Goal: Information Seeking & Learning: Learn about a topic

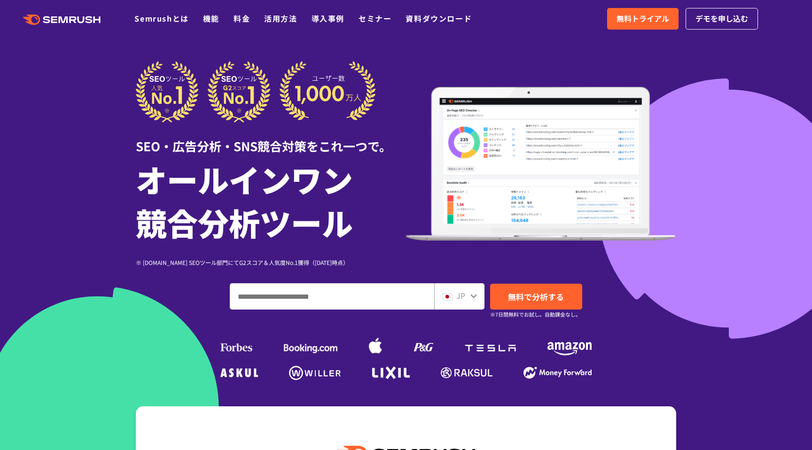
click at [299, 296] on input "ドメイン、キーワードまたはURLを入力してください" at bounding box center [332, 296] width 204 height 25
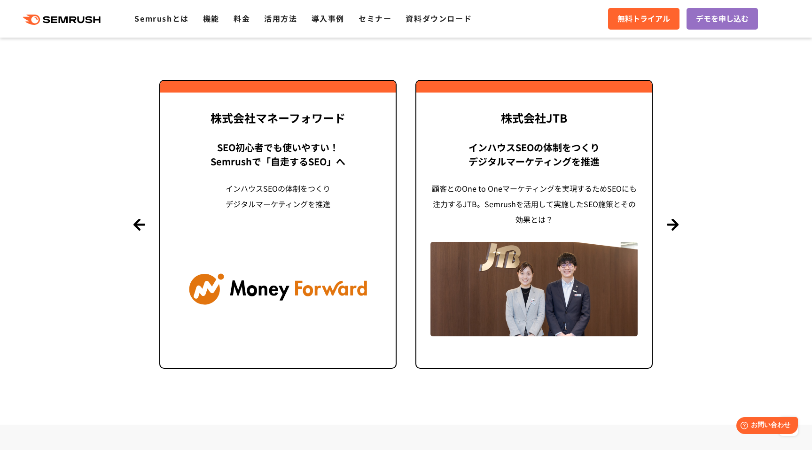
scroll to position [2314, 0]
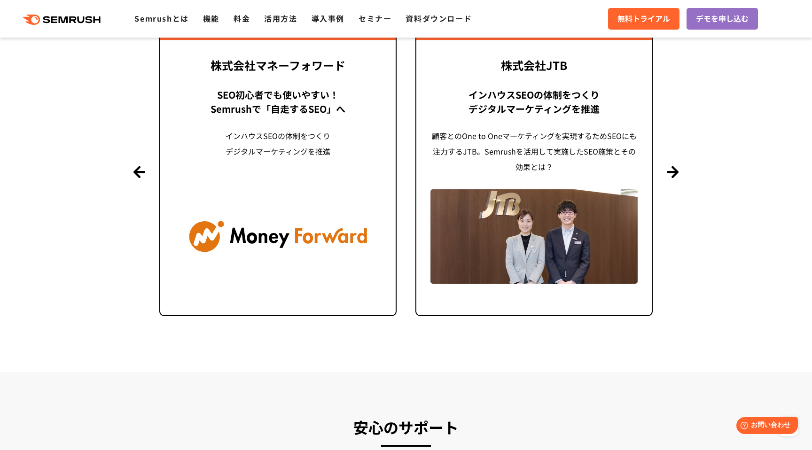
type input "**********"
click at [680, 175] on section "導入事例 世界1000万ユーザーが利用する Semrushの導入事例 Previous 株式会社LIXIL 「テクニカルSEOの実践でサイトを健全に Site…" at bounding box center [406, 124] width 812 height 496
click at [672, 172] on button "Next" at bounding box center [673, 172] width 12 height 12
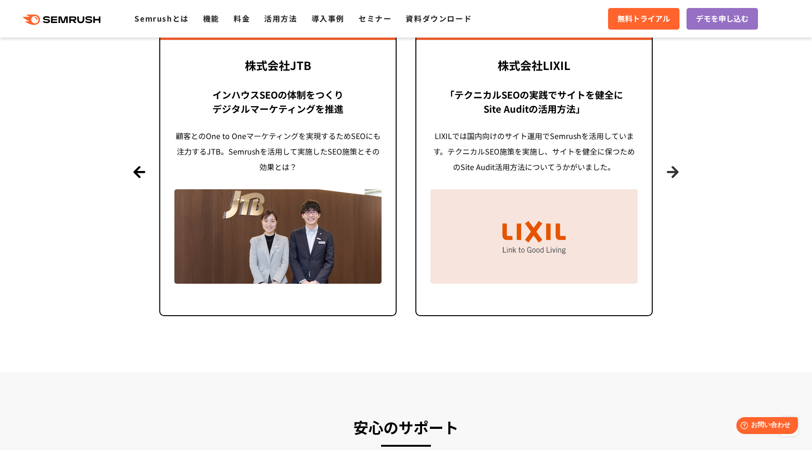
click at [672, 172] on button "Next" at bounding box center [673, 172] width 12 height 12
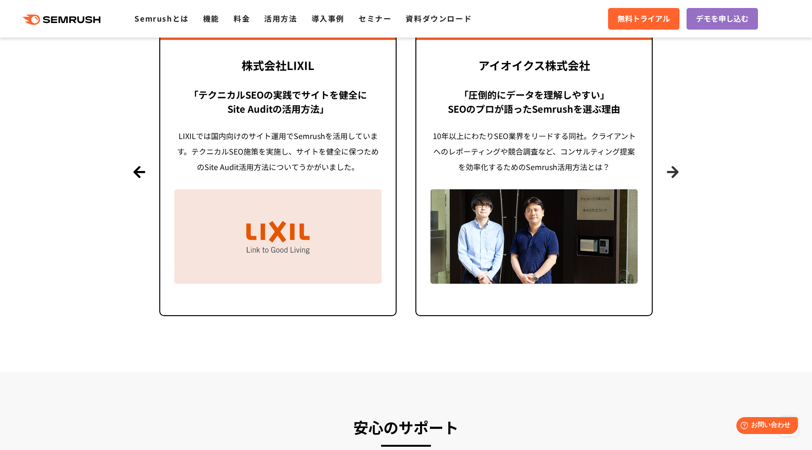
click at [672, 172] on button "Next" at bounding box center [673, 172] width 12 height 12
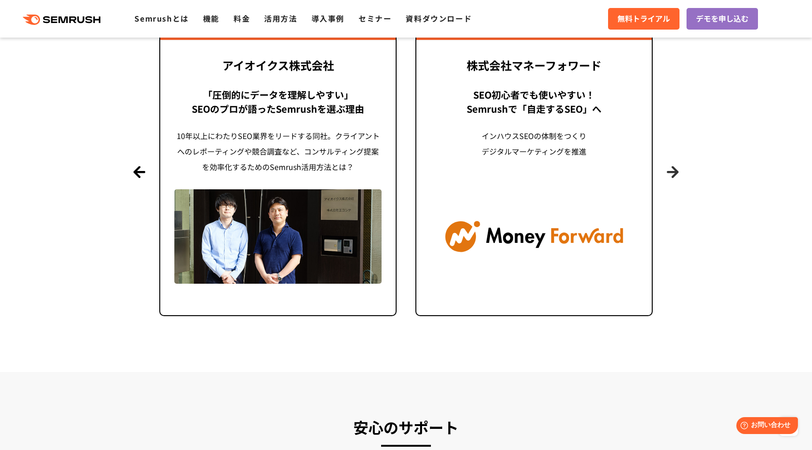
click at [672, 172] on button "Next" at bounding box center [673, 172] width 12 height 12
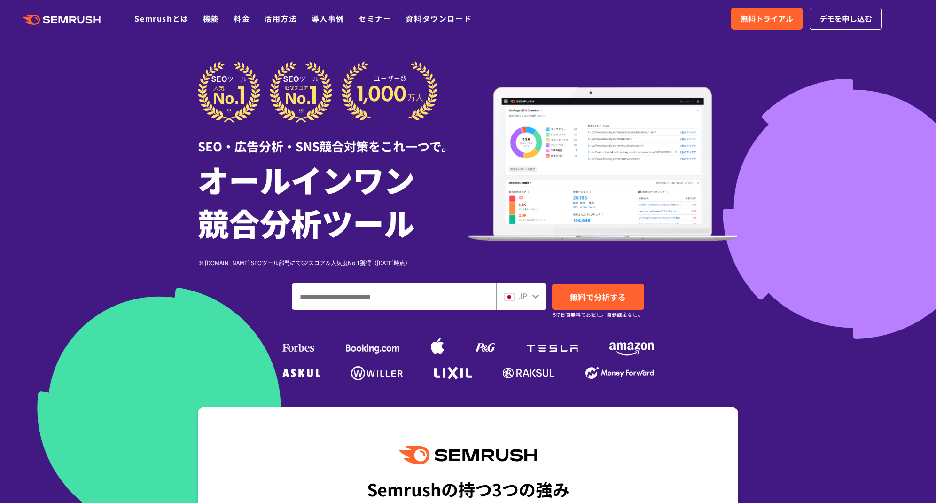
click at [352, 294] on input "ドメイン、キーワードまたはURLを入力してください" at bounding box center [394, 296] width 204 height 25
paste input "**********"
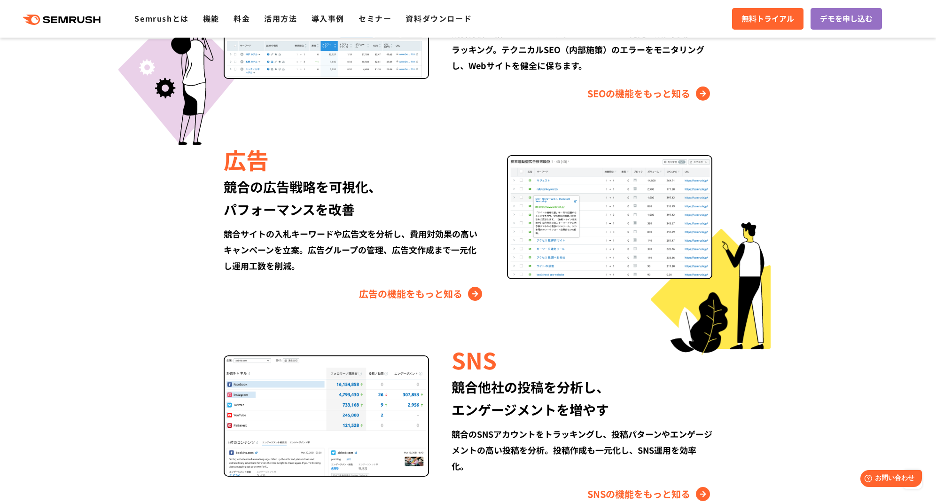
scroll to position [1487, 0]
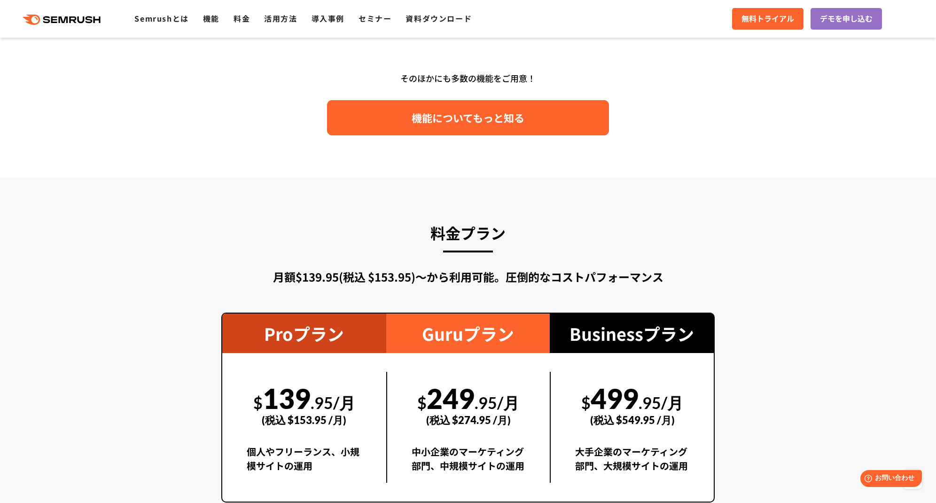
type input "**********"
click at [511, 114] on span "機能についてもっと知る" at bounding box center [468, 118] width 113 height 16
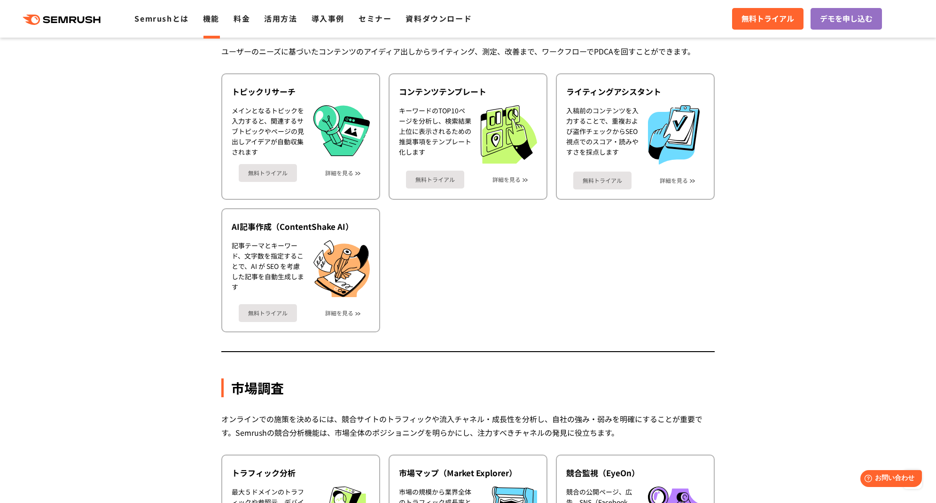
scroll to position [1377, 0]
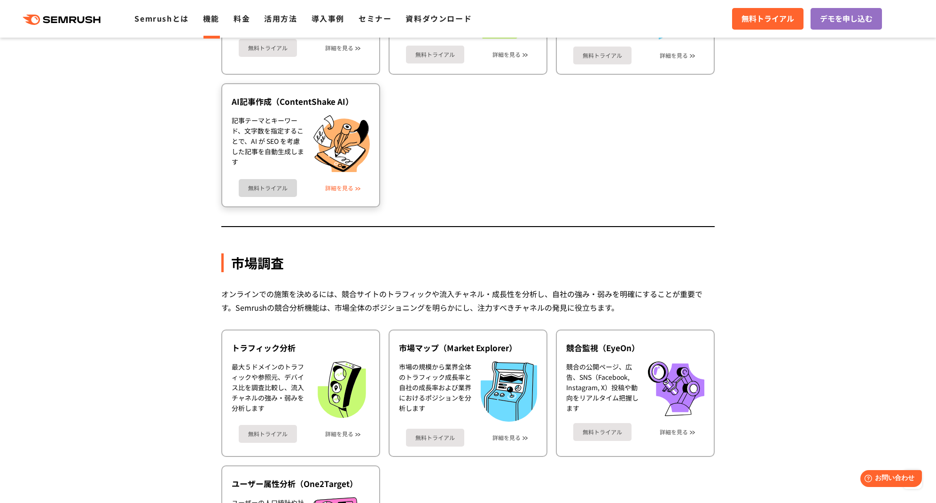
click at [338, 188] on link "詳細を見る" at bounding box center [339, 188] width 28 height 7
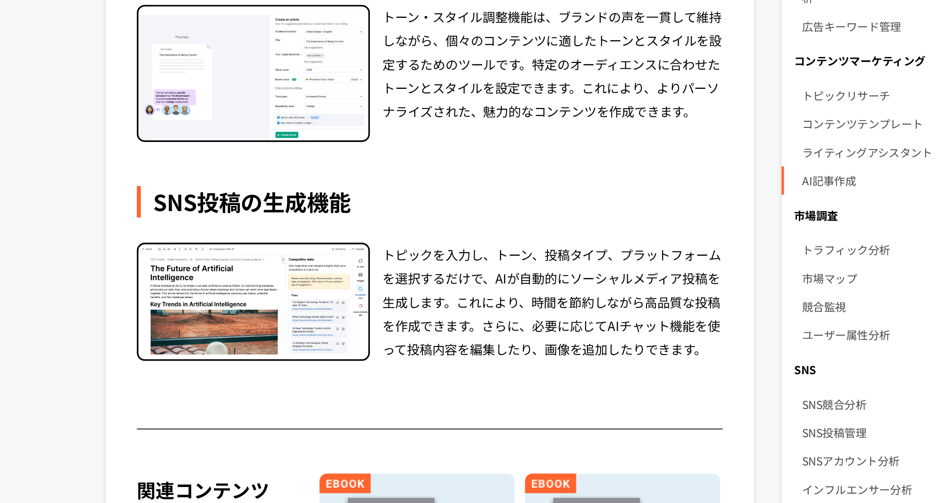
scroll to position [404, 0]
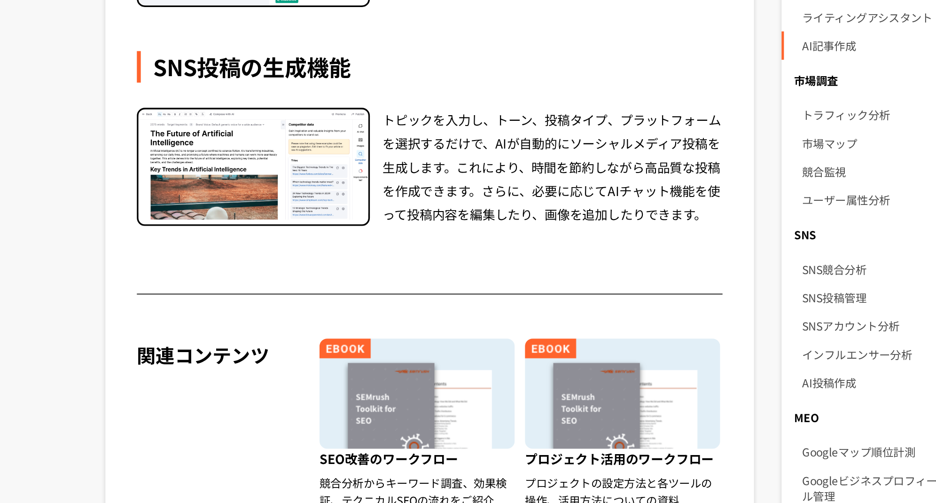
click at [379, 344] on div "Content Shake AIは、SemrushのAIを活用したコンテンツ作成ツールです。ターゲットに適したトピックアイデアを見つけ、SEOに最適化された記…" at bounding box center [408, 70] width 350 height 618
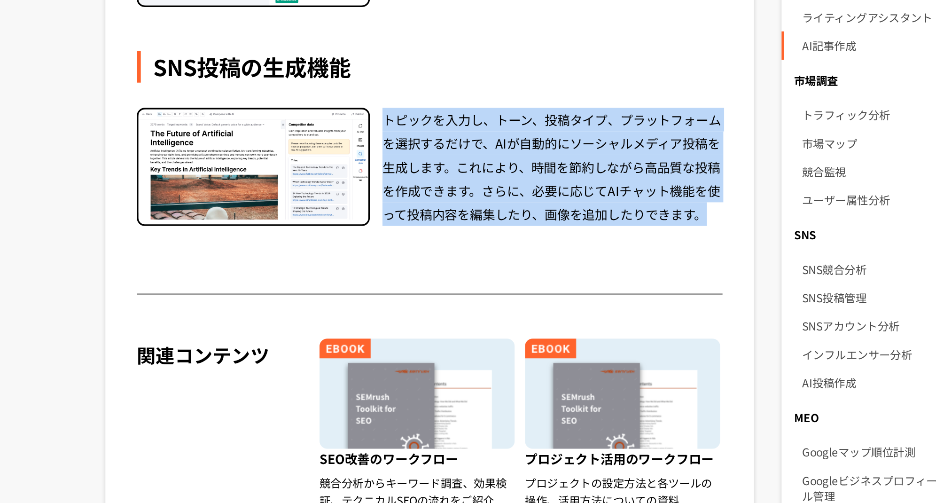
drag, startPoint x: 382, startPoint y: 273, endPoint x: 574, endPoint y: 331, distance: 200.4
click at [574, 331] on div "トピックを入力し、トーン、投稿タイプ、プラットフォームを選択するだけで、AIが自動的にソーシャルメディア投稿を生成します。これにより、時間を節約しながら高品質…" at bounding box center [480, 302] width 203 height 71
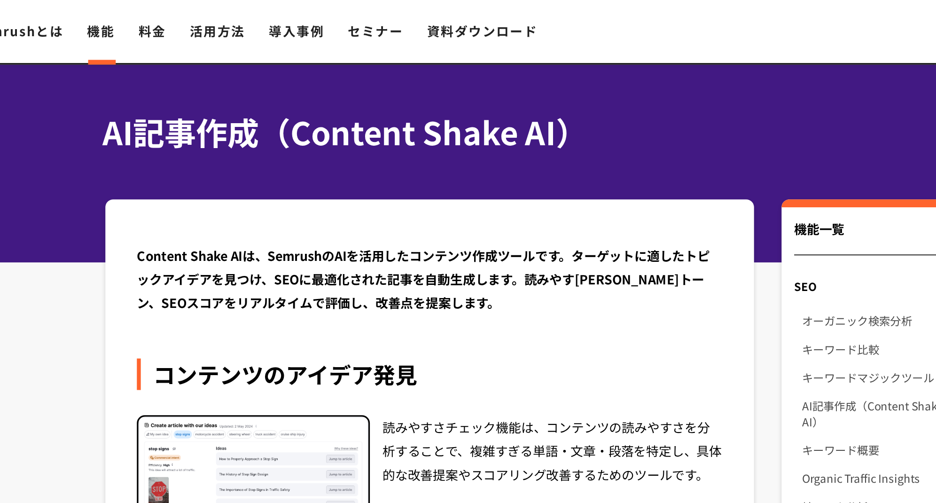
scroll to position [0, 0]
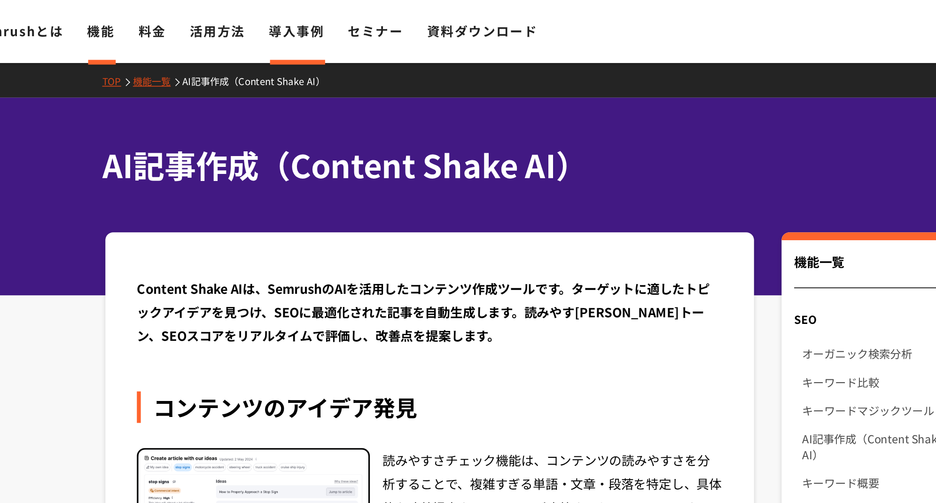
click at [322, 17] on link "導入事例" at bounding box center [328, 18] width 33 height 11
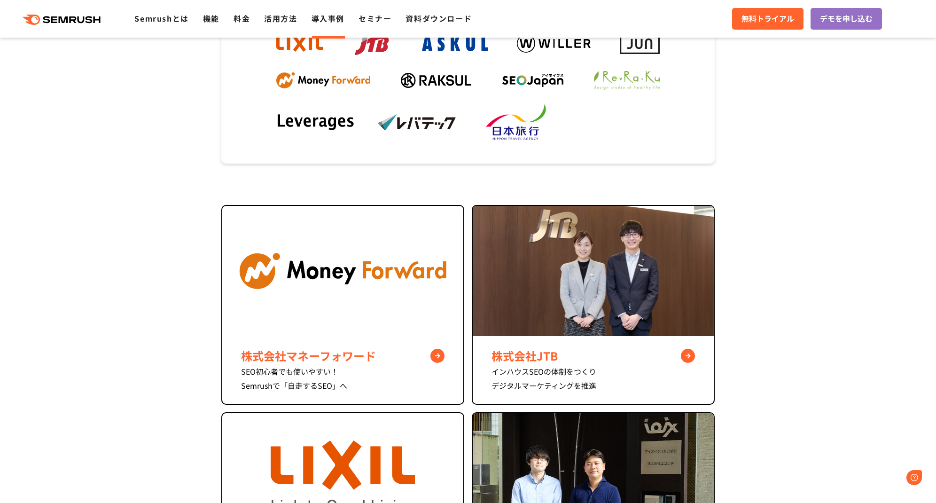
scroll to position [289, 0]
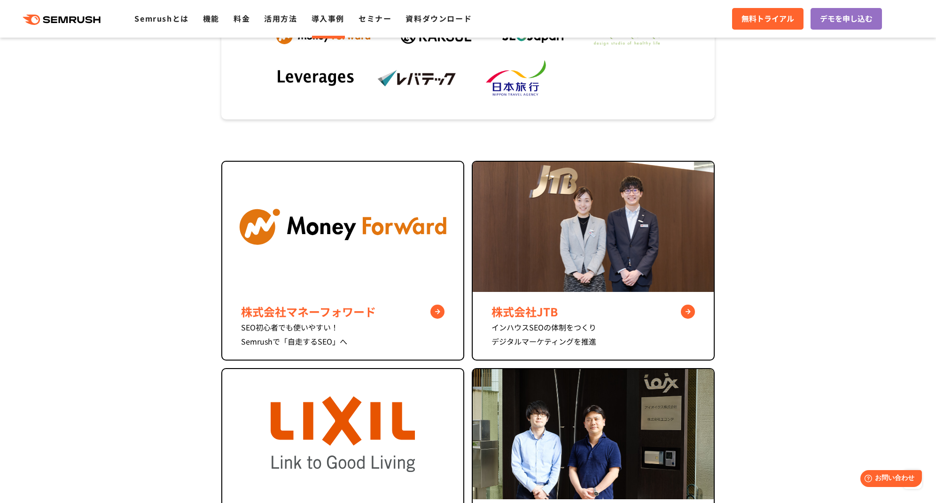
click at [188, 217] on section "株式会社マネーフォワード SEO初心者でも使いやすい！ Semrushで「自走するSEO」へ 株式会社JTB インハウスSEOの体制をつくり デジタルマーケテ…" at bounding box center [468, 496] width 936 height 671
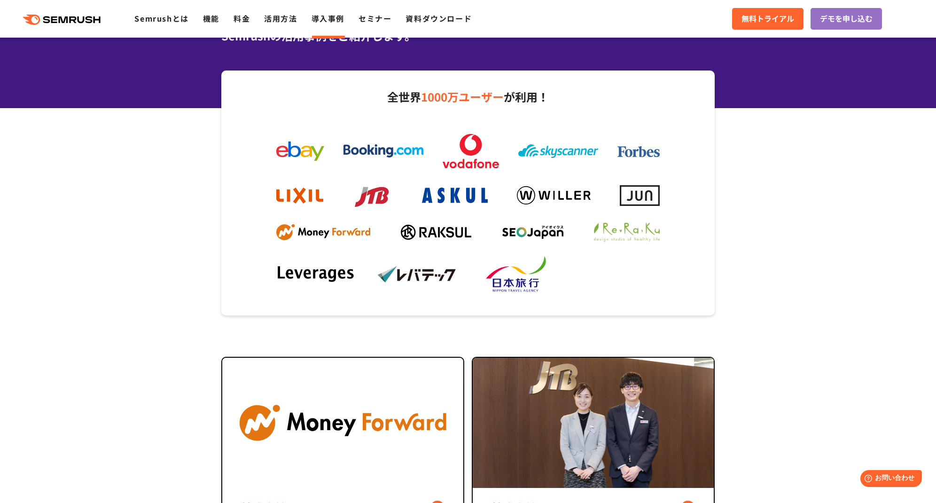
scroll to position [0, 0]
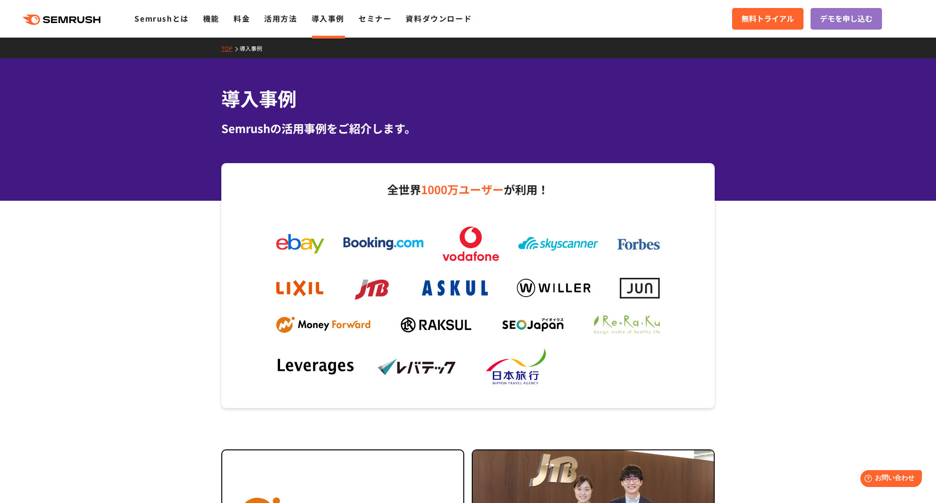
click at [374, 245] on img at bounding box center [384, 243] width 80 height 13
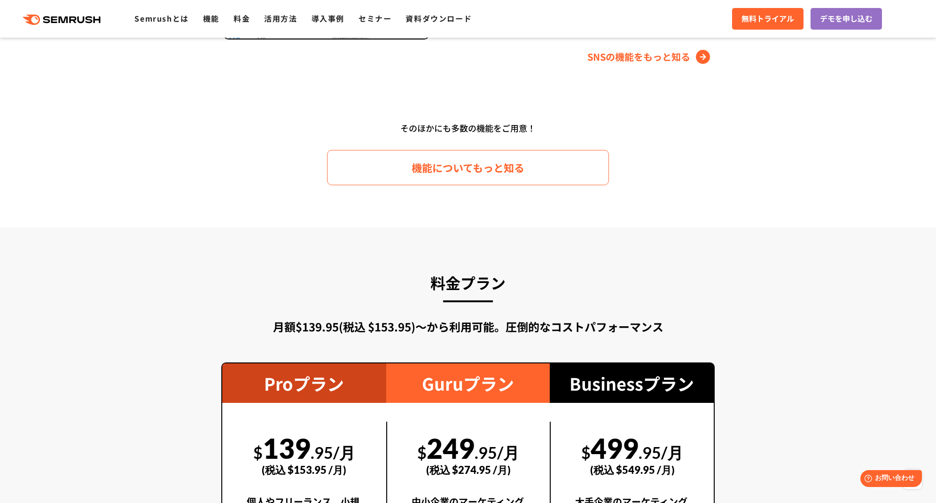
click at [71, 1] on header ".cls-1 {fill: #fff;} .cls {fill: #FF642D;} .cls {fill: #FF642D;} .cls {fill: #F…" at bounding box center [468, 19] width 936 height 38
click at [71, 16] on icon at bounding box center [74, 19] width 7 height 7
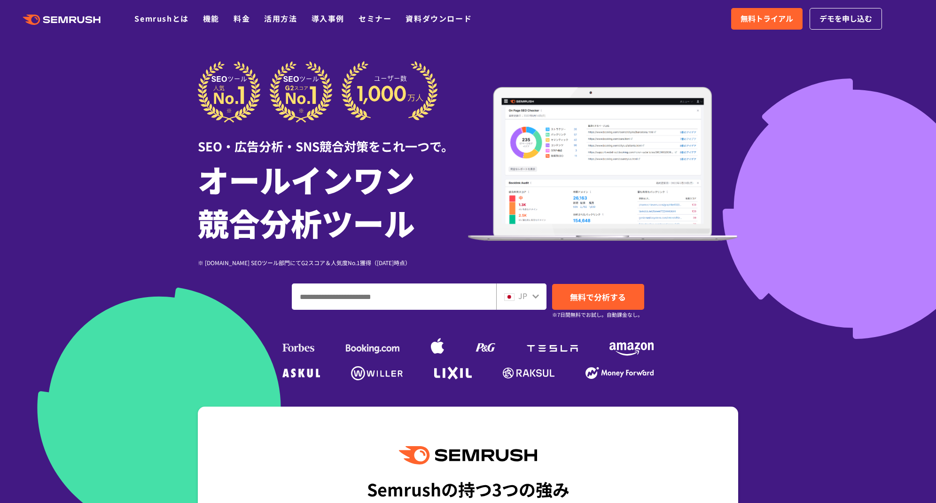
click at [407, 292] on input "ドメイン、キーワードまたはURLを入力してください" at bounding box center [394, 296] width 204 height 25
paste input "**********"
type input "**********"
click at [531, 298] on div "JP" at bounding box center [519, 296] width 30 height 12
click at [532, 298] on icon at bounding box center [536, 296] width 8 height 8
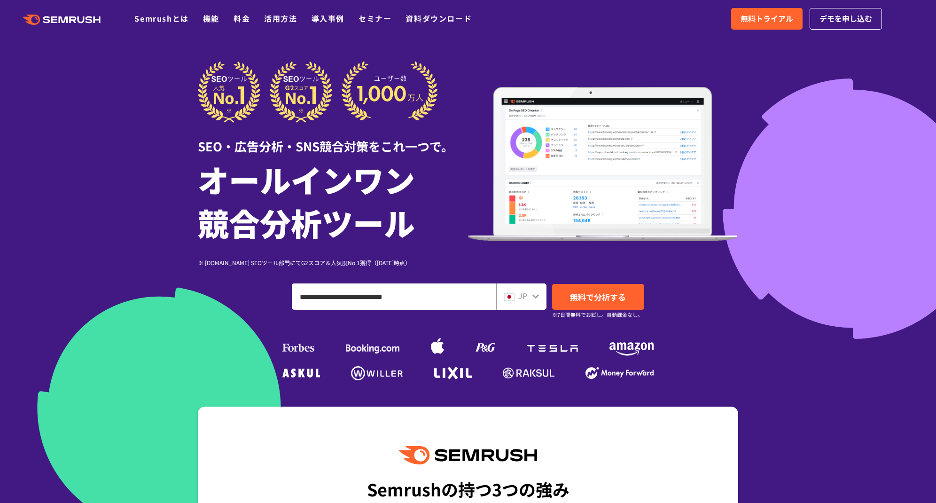
click at [540, 297] on div "JP" at bounding box center [521, 296] width 50 height 26
